Goal: Task Accomplishment & Management: Manage account settings

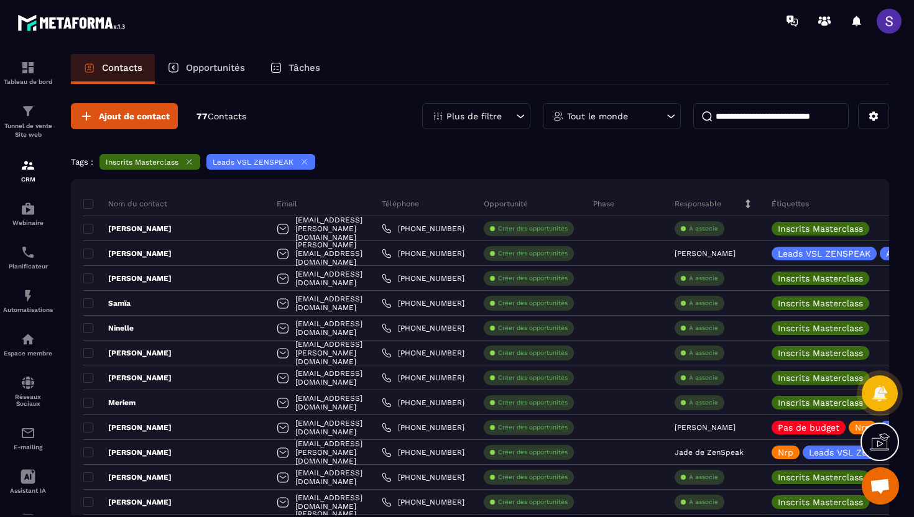
click at [303, 162] on icon at bounding box center [304, 161] width 9 height 9
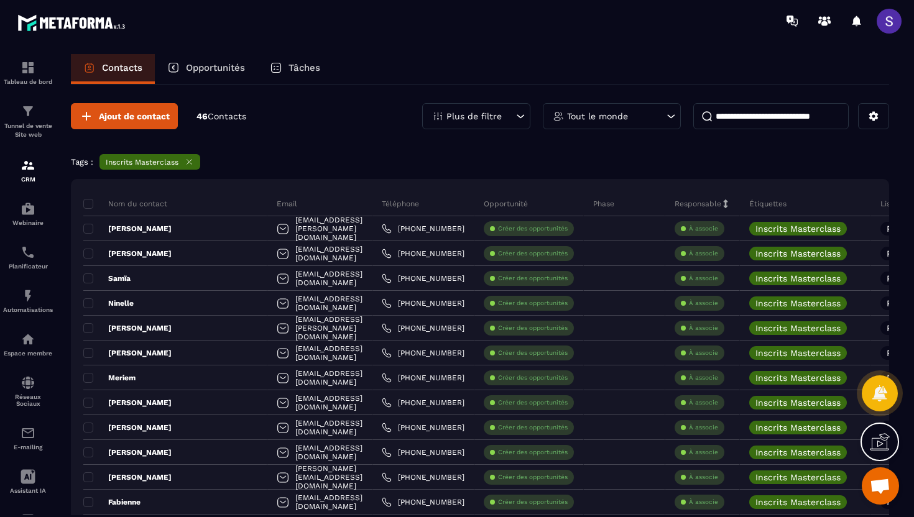
click at [508, 114] on div "Plus de filtre" at bounding box center [476, 116] width 108 height 26
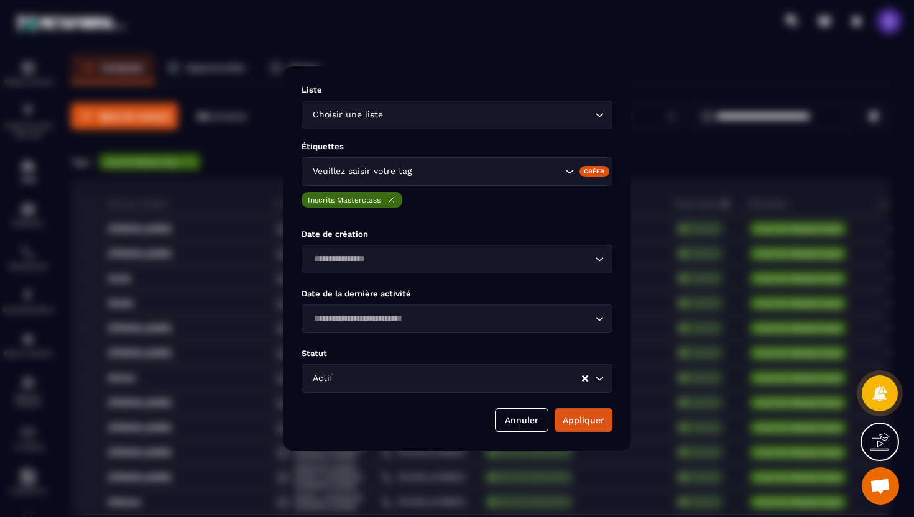
click at [476, 179] on div "Veuillez saisir votre tag" at bounding box center [456, 171] width 311 height 29
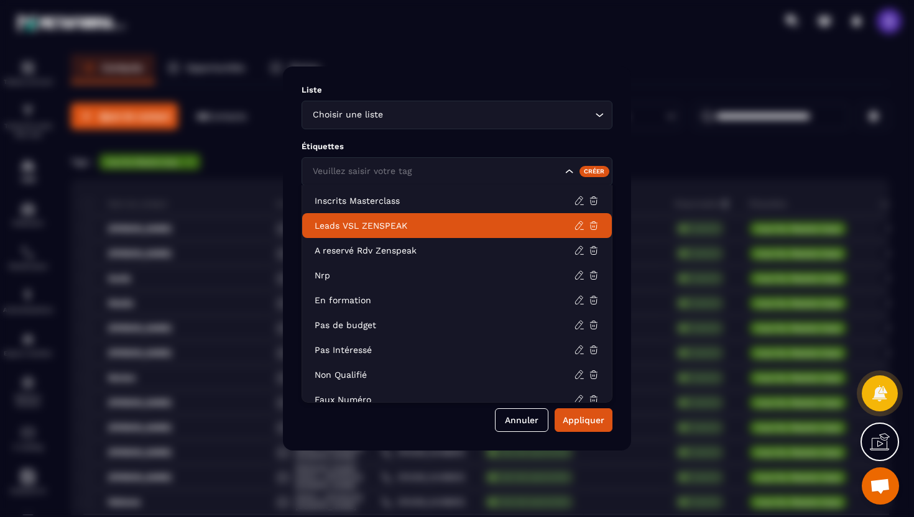
click at [383, 225] on p "Leads VSL ZENSPEAK" at bounding box center [444, 225] width 259 height 12
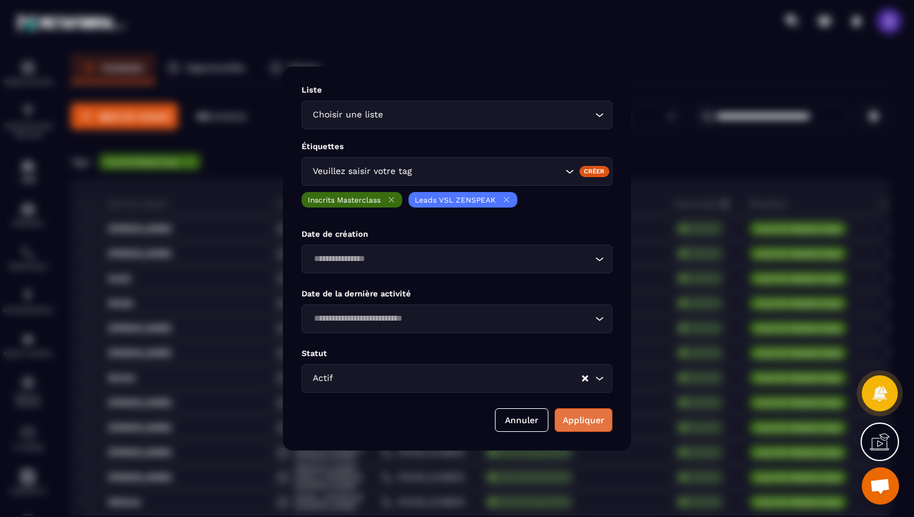
click at [586, 428] on button "Appliquer" at bounding box center [583, 420] width 58 height 24
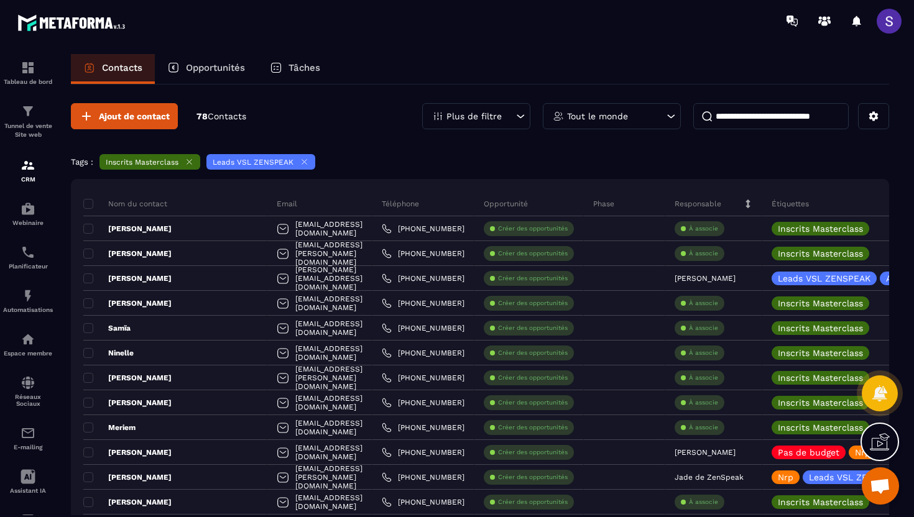
click at [190, 162] on icon at bounding box center [189, 162] width 5 height 5
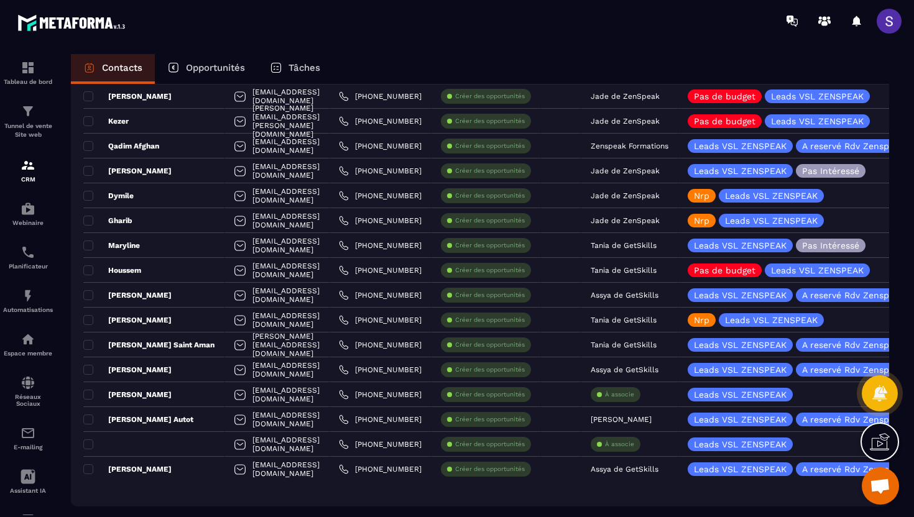
scroll to position [500, 0]
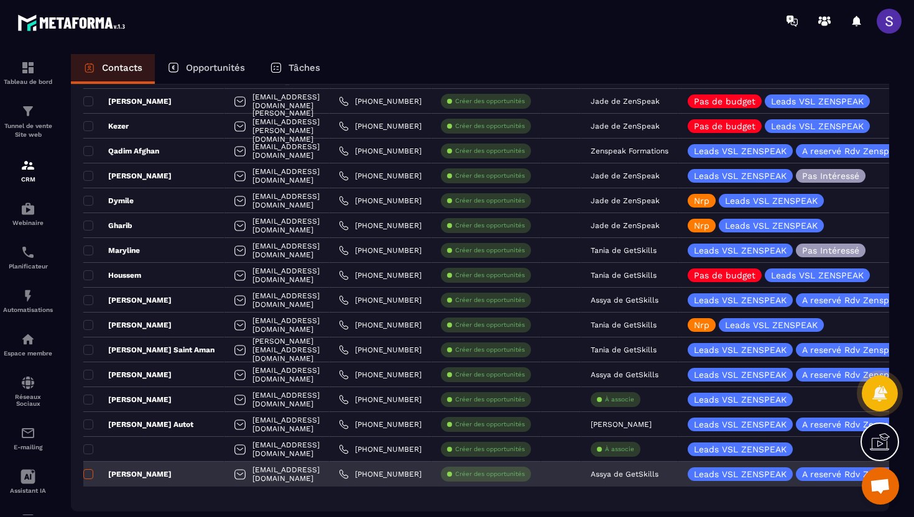
click at [91, 476] on span at bounding box center [88, 474] width 10 height 10
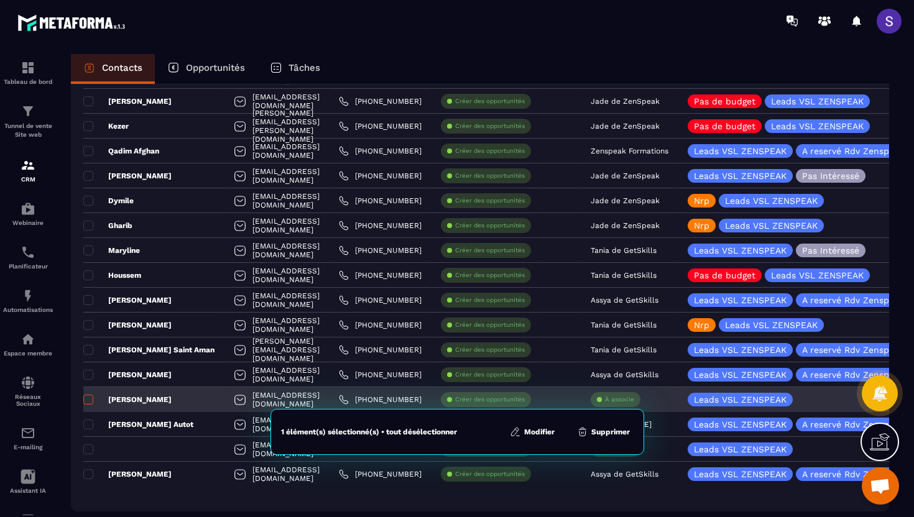
click at [90, 400] on span at bounding box center [88, 400] width 10 height 10
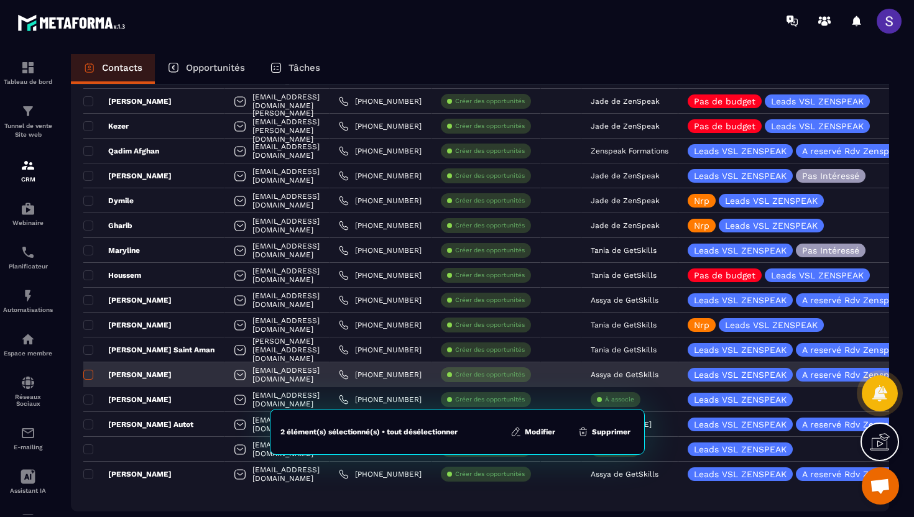
click at [90, 378] on span at bounding box center [88, 375] width 10 height 10
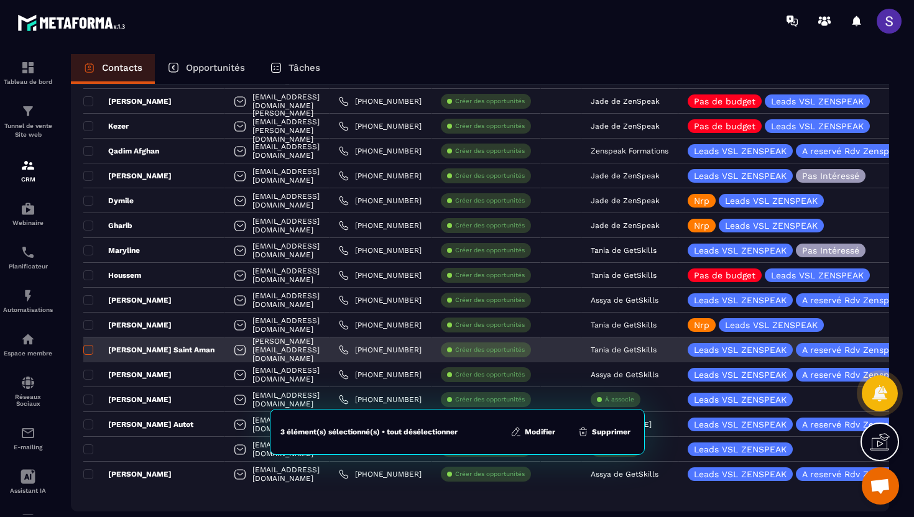
click at [89, 351] on span at bounding box center [88, 350] width 10 height 10
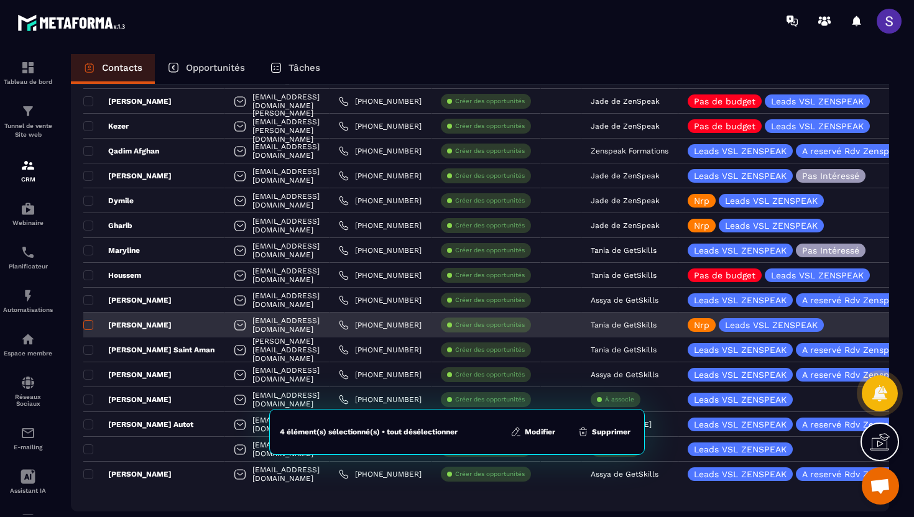
click at [90, 329] on span at bounding box center [88, 325] width 10 height 10
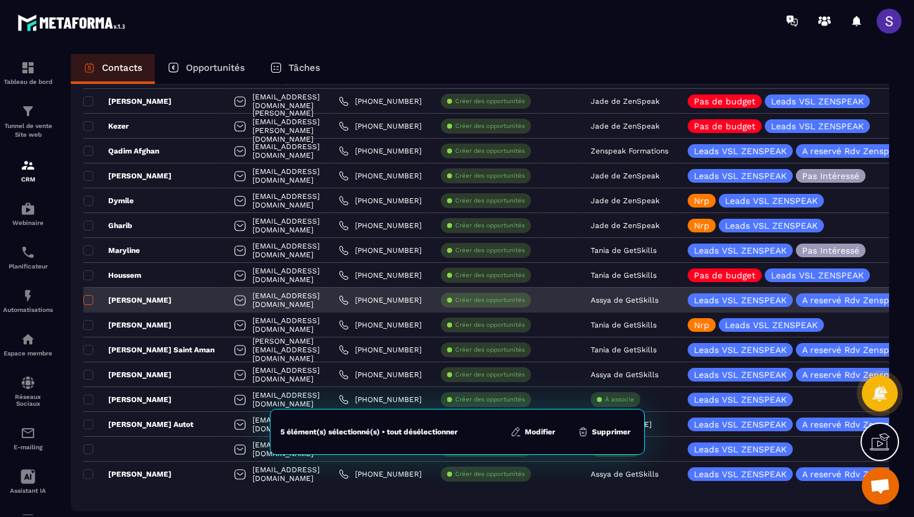
click at [91, 301] on span at bounding box center [88, 300] width 10 height 10
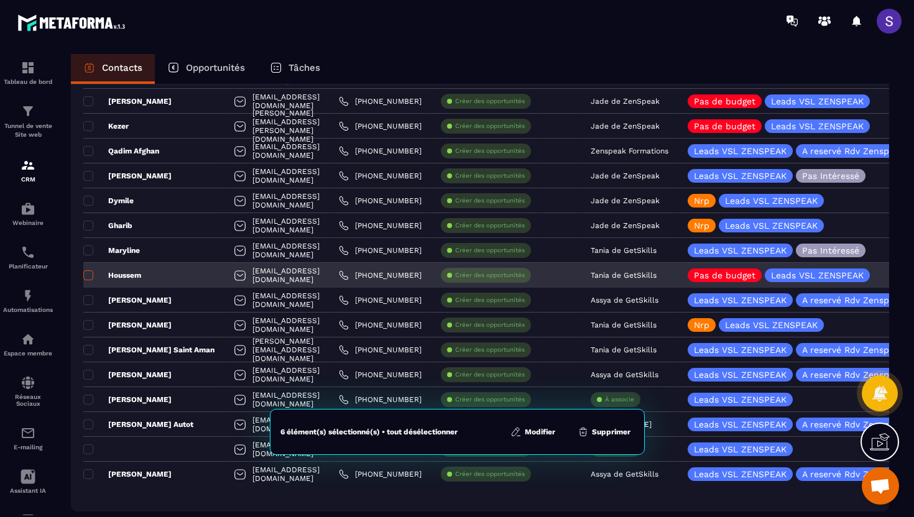
click at [90, 275] on span at bounding box center [88, 275] width 10 height 10
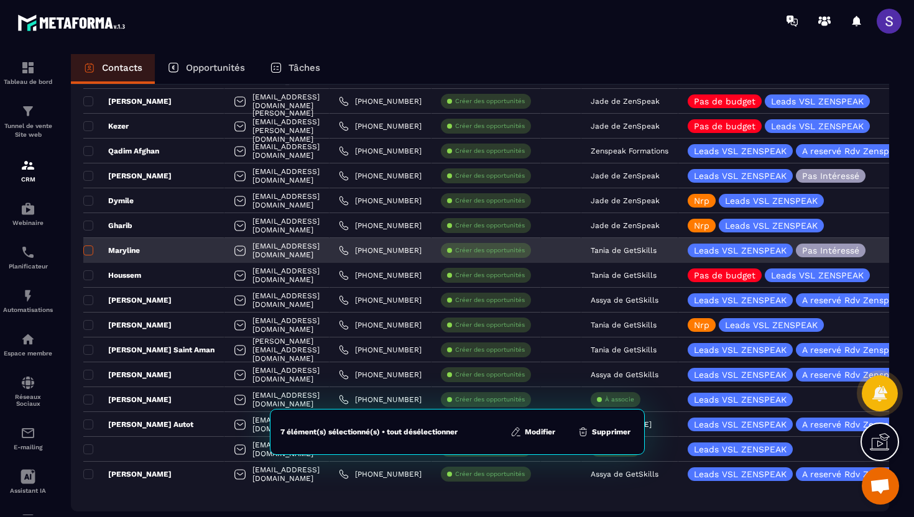
click at [90, 255] on label at bounding box center [87, 254] width 9 height 9
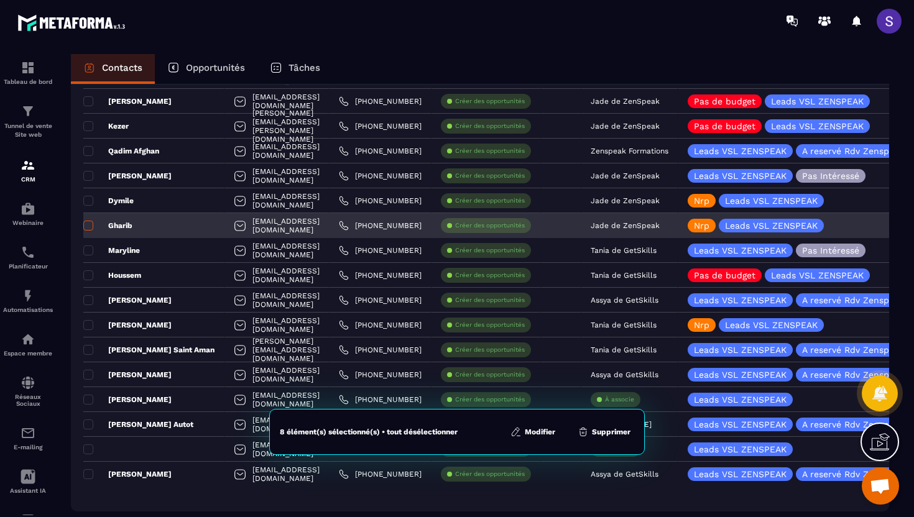
click at [90, 227] on span at bounding box center [88, 226] width 10 height 10
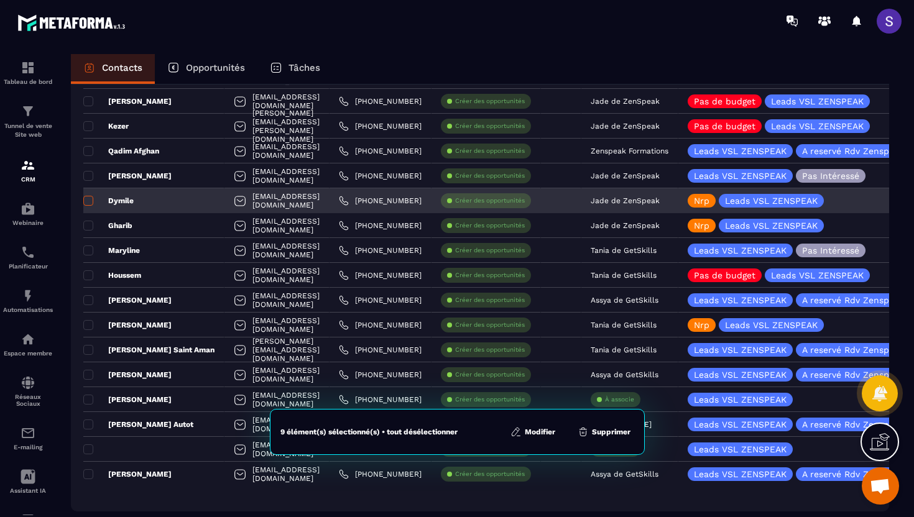
click at [90, 198] on span at bounding box center [88, 201] width 10 height 10
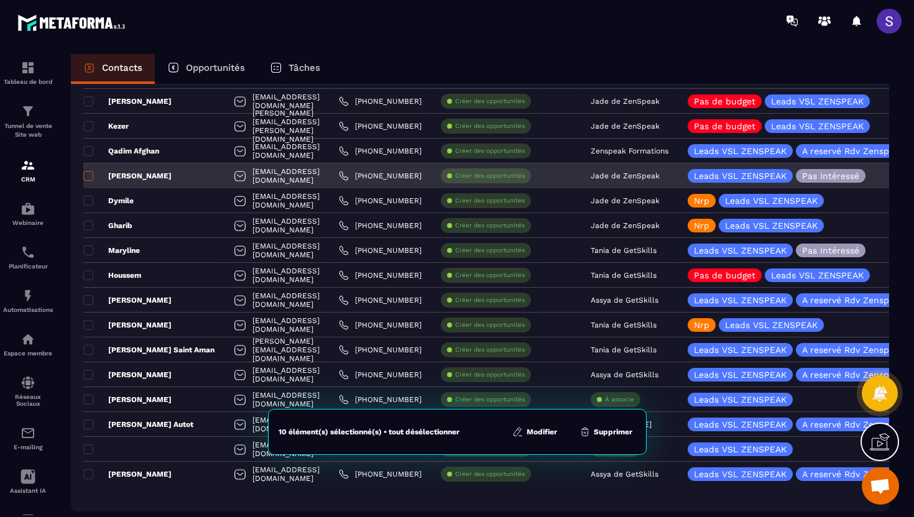
click at [90, 179] on span at bounding box center [88, 176] width 10 height 10
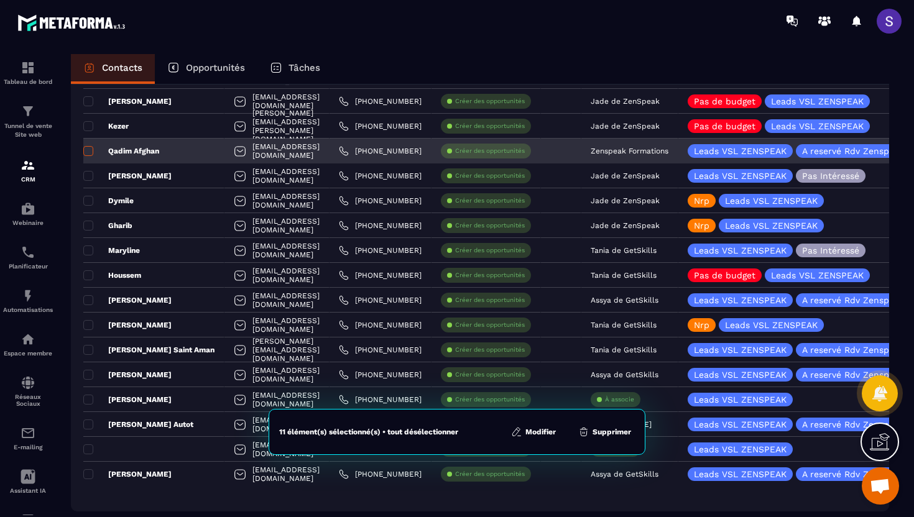
click at [90, 155] on span at bounding box center [88, 151] width 10 height 10
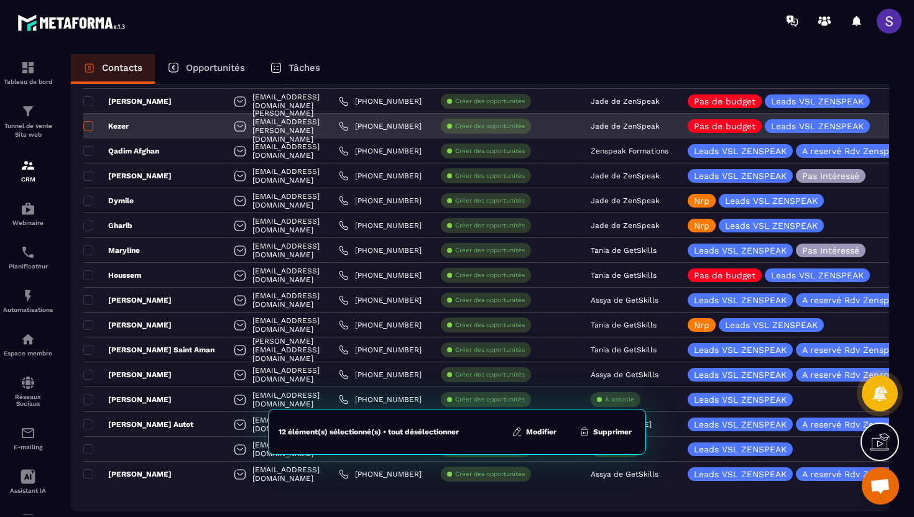
click at [89, 130] on span at bounding box center [88, 126] width 10 height 10
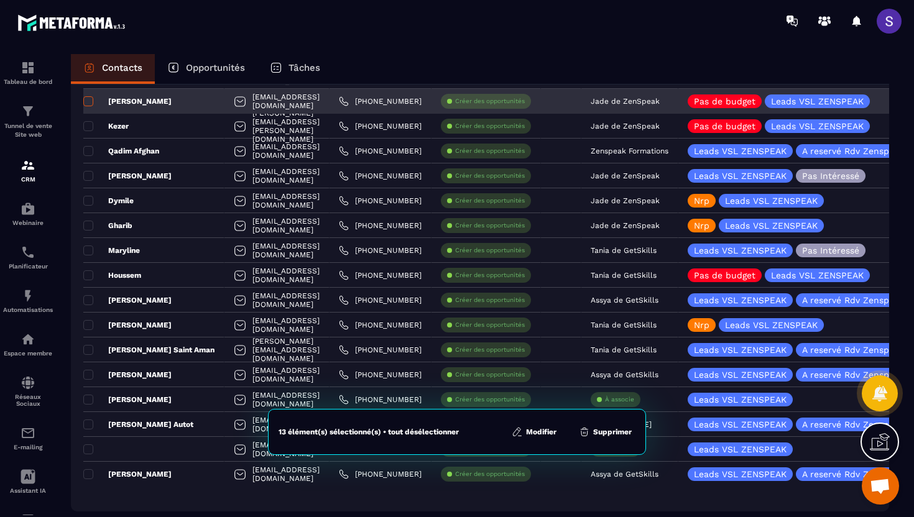
click at [88, 100] on span at bounding box center [88, 101] width 10 height 10
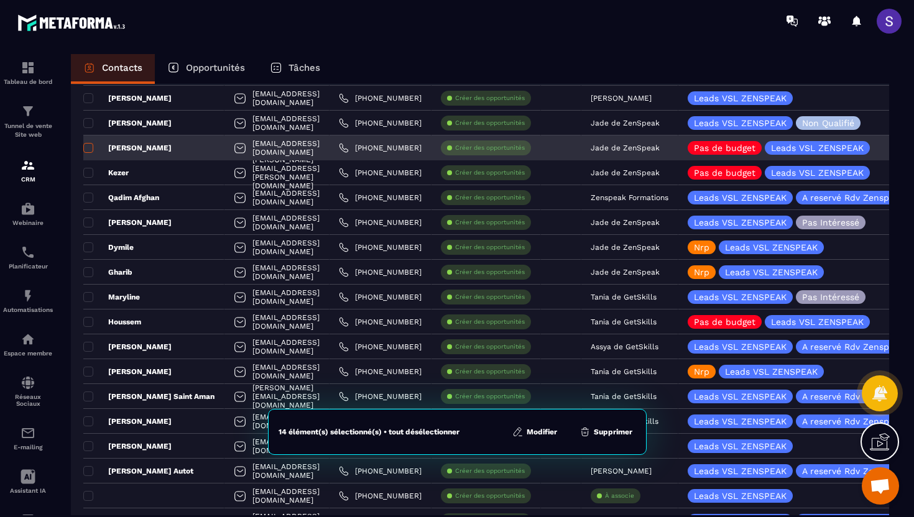
scroll to position [444, 0]
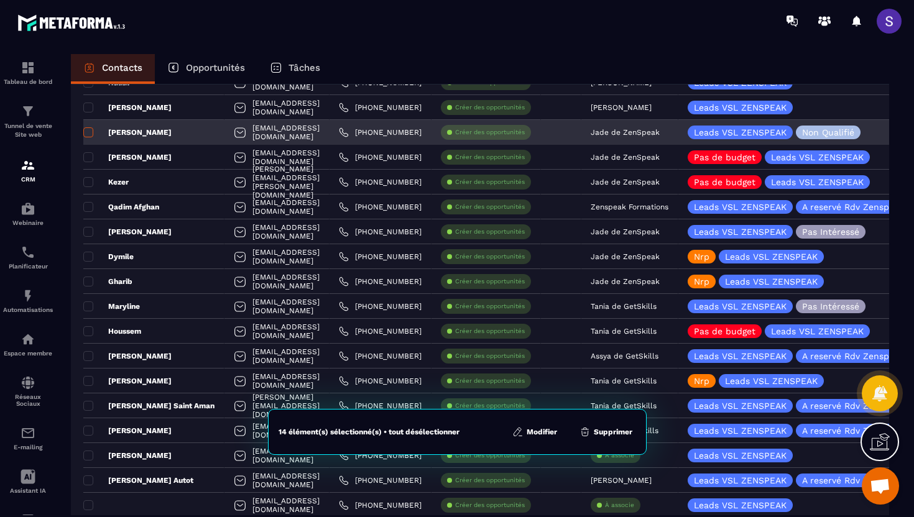
click at [88, 132] on span at bounding box center [88, 132] width 10 height 10
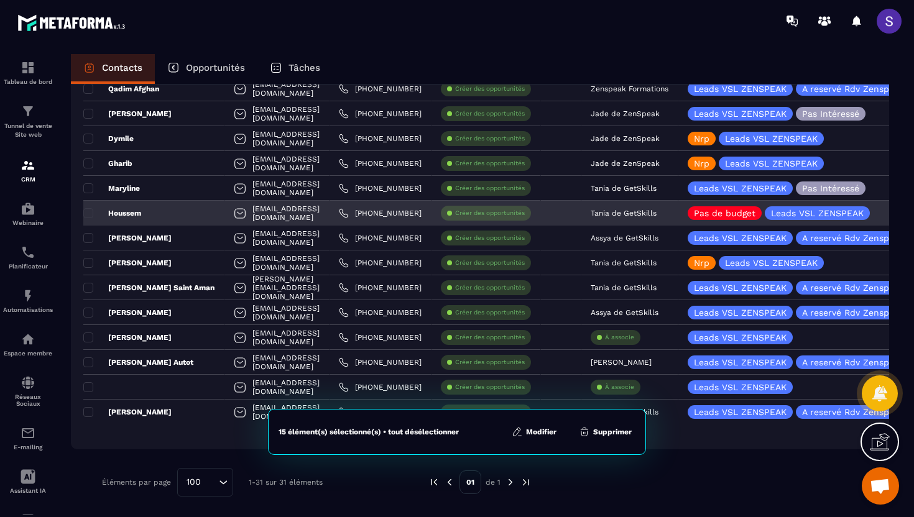
scroll to position [0, 0]
